Goal: Information Seeking & Learning: Learn about a topic

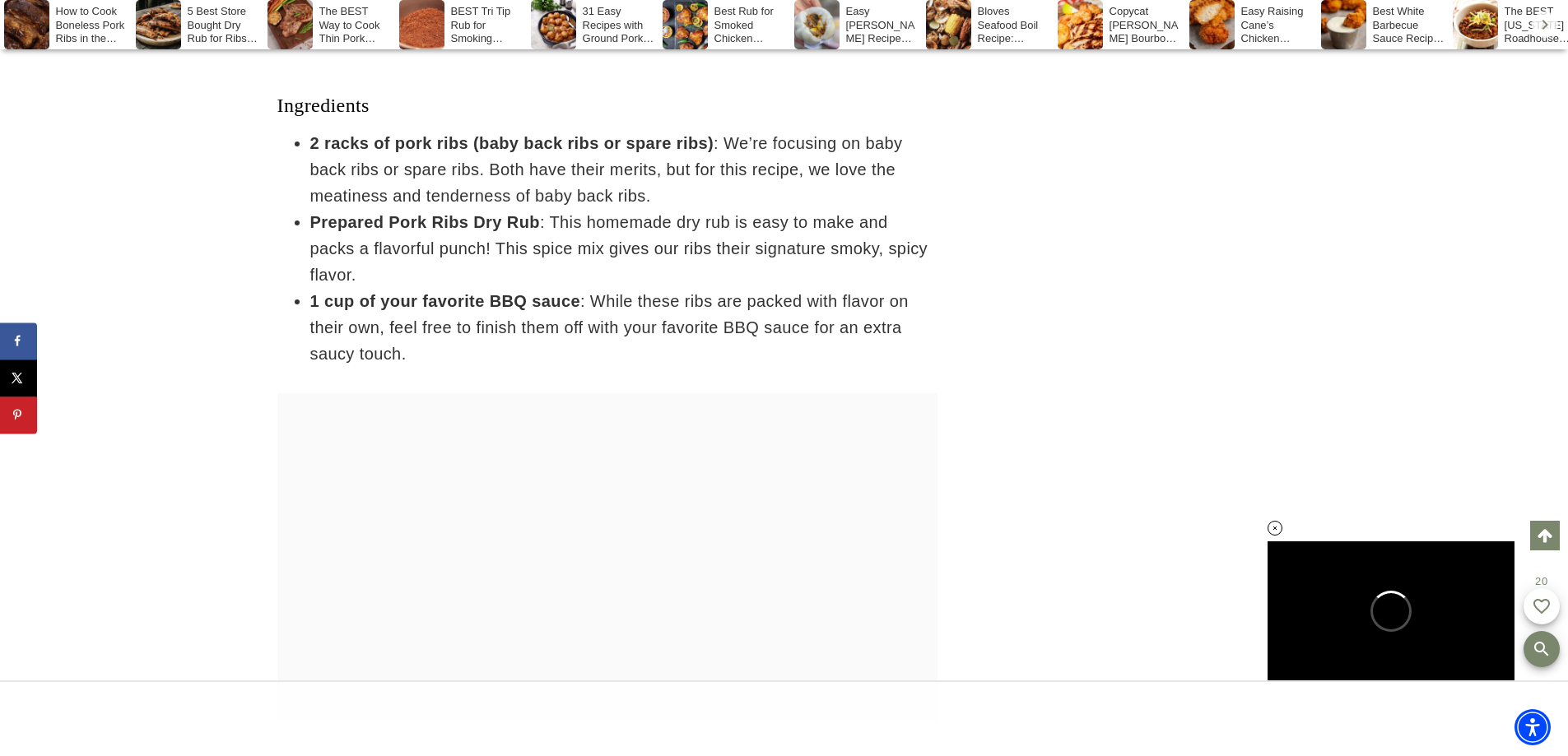
scroll to position [6628, 0]
